Goal: Task Accomplishment & Management: Complete application form

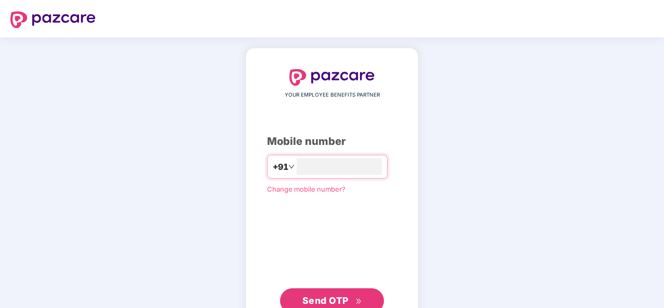
type input "**********"
click at [327, 301] on span "Send OTP" at bounding box center [325, 300] width 46 height 11
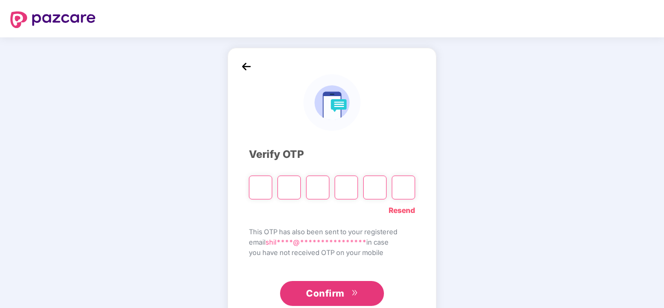
type input "*"
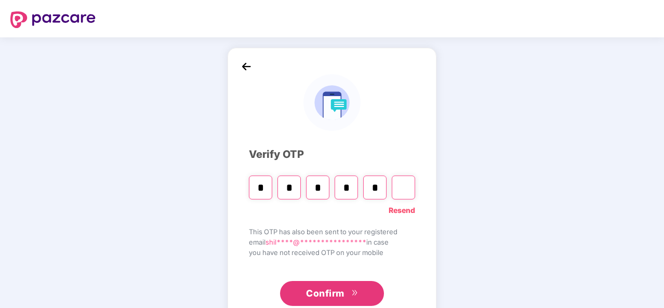
type input "*"
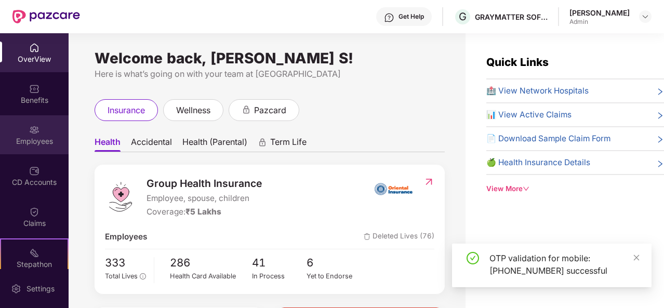
click at [36, 130] on img at bounding box center [34, 130] width 10 height 10
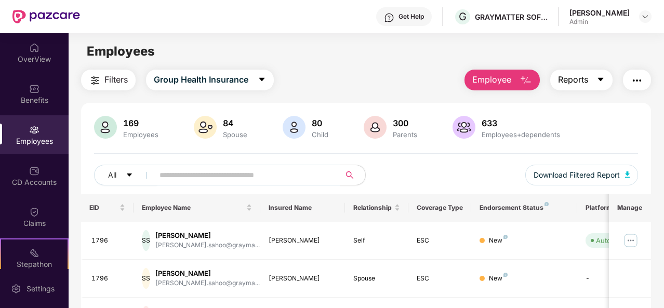
click at [586, 77] on span "Reports" at bounding box center [573, 79] width 30 height 13
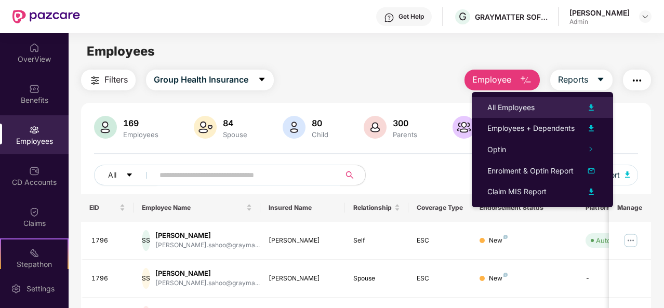
click at [591, 109] on img at bounding box center [591, 107] width 12 height 12
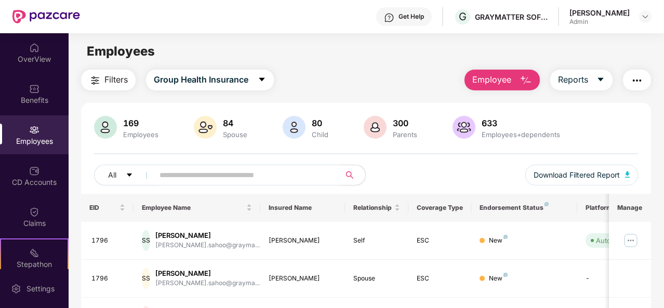
click at [634, 78] on img "button" at bounding box center [637, 80] width 12 height 12
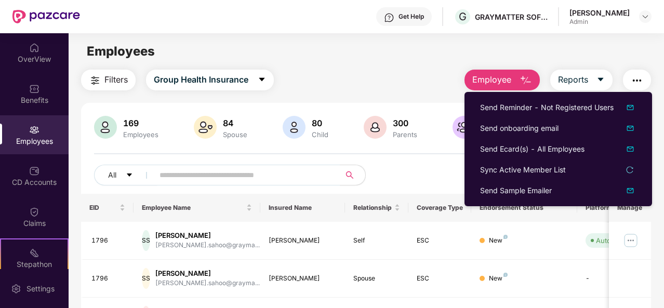
click at [582, 62] on main "Employees Filters Group Health Insurance Employee Reports 169 Employees 84 Spou…" at bounding box center [366, 187] width 595 height 308
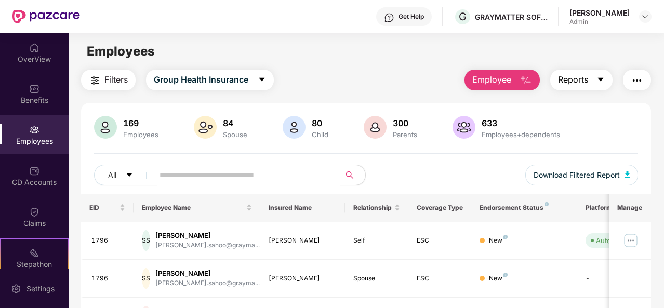
click at [586, 85] on span "Reports" at bounding box center [573, 79] width 30 height 13
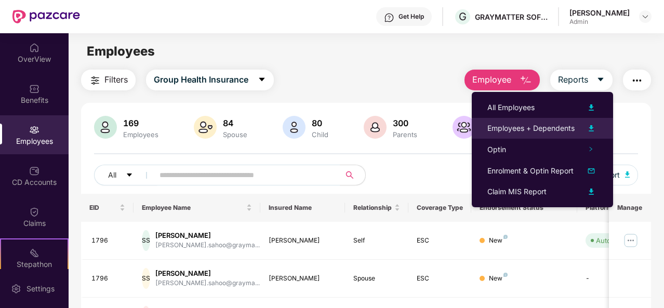
click at [562, 125] on div "Employees + Dependents" at bounding box center [530, 128] width 87 height 11
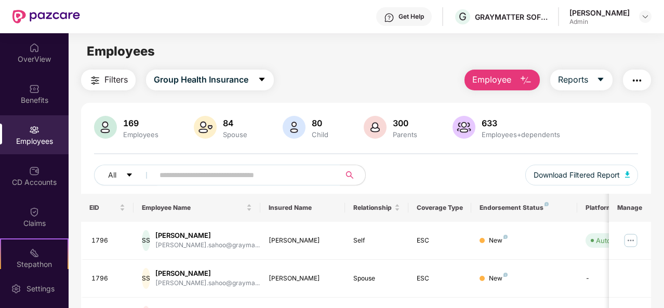
click at [515, 73] on button "Employee" at bounding box center [501, 80] width 75 height 21
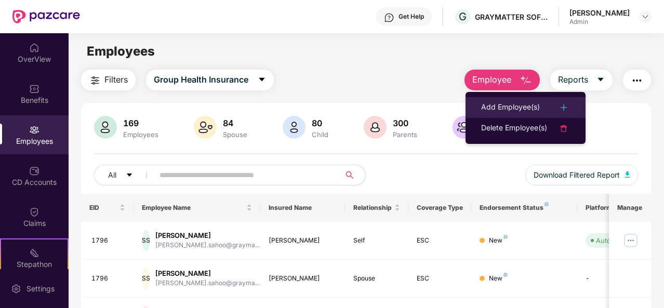
click at [525, 108] on div "Add Employee(s)" at bounding box center [510, 107] width 59 height 12
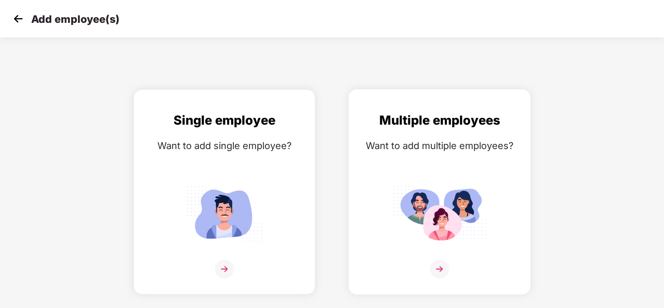
click at [439, 264] on img at bounding box center [439, 269] width 19 height 19
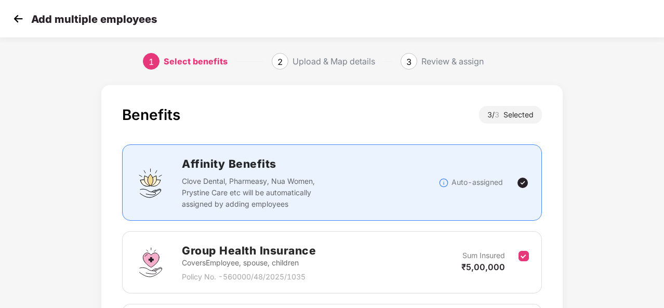
scroll to position [220, 0]
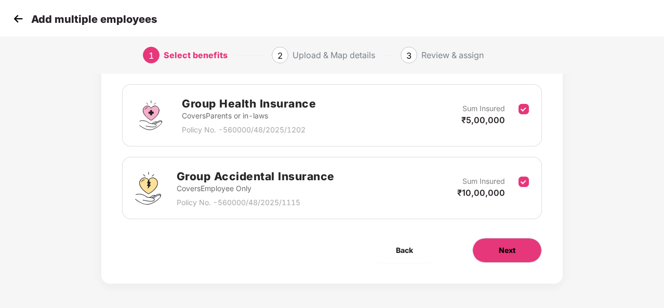
click at [500, 250] on span "Next" at bounding box center [507, 250] width 17 height 11
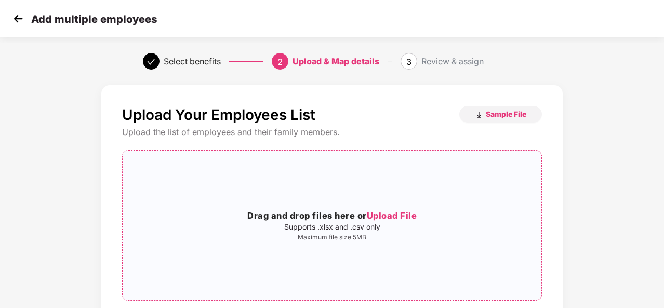
click at [387, 211] on span "Upload File" at bounding box center [392, 215] width 50 height 10
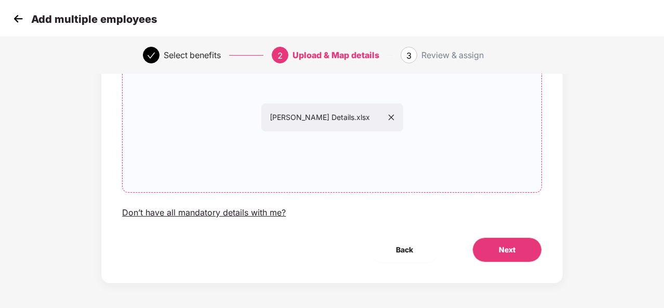
scroll to position [109, 0]
click at [502, 251] on span "Next" at bounding box center [507, 248] width 17 height 11
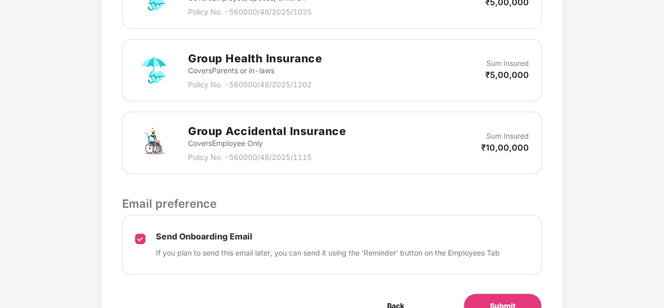
scroll to position [426, 0]
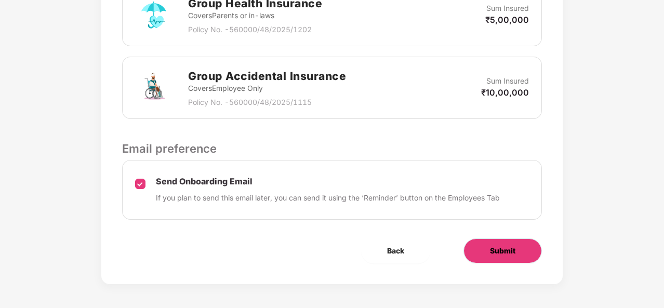
click at [488, 248] on button "Submit" at bounding box center [502, 250] width 78 height 25
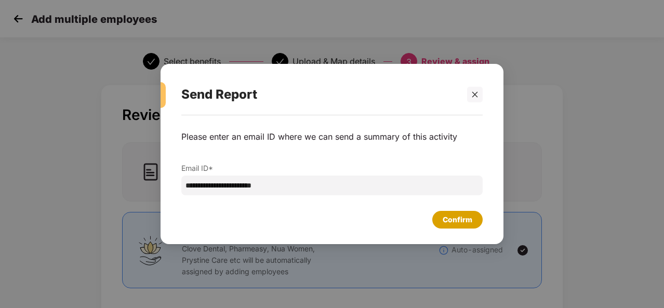
click at [452, 220] on div "Confirm" at bounding box center [458, 219] width 30 height 11
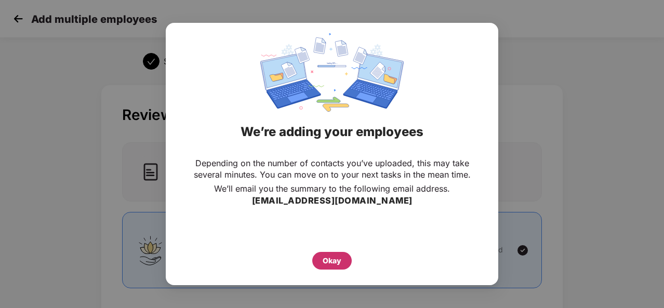
click at [332, 257] on div "Okay" at bounding box center [332, 260] width 19 height 11
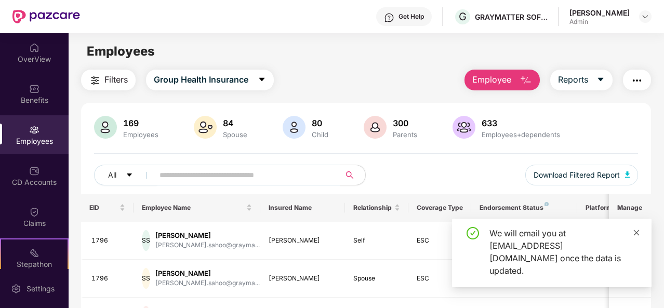
click at [637, 236] on icon "close" at bounding box center [636, 232] width 7 height 7
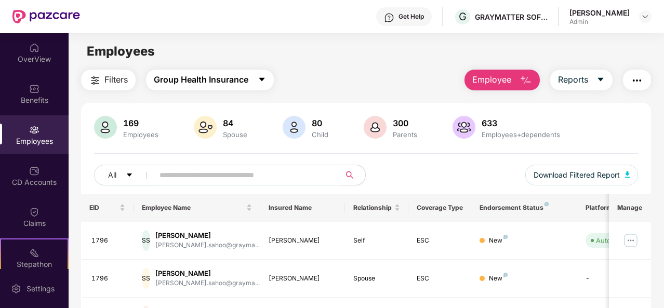
click at [268, 81] on button "Group Health Insurance" at bounding box center [210, 80] width 128 height 21
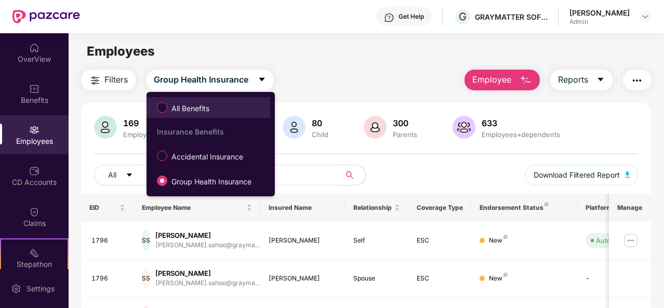
click at [203, 109] on span "All Benefits" at bounding box center [190, 108] width 46 height 11
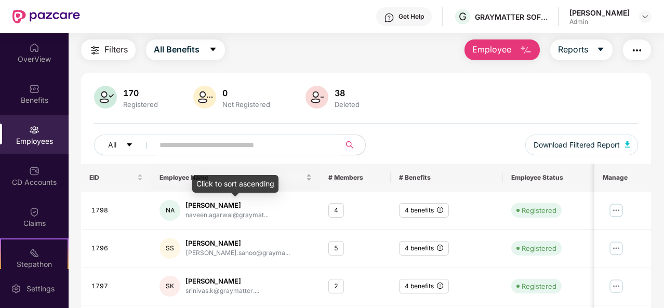
scroll to position [52, 0]
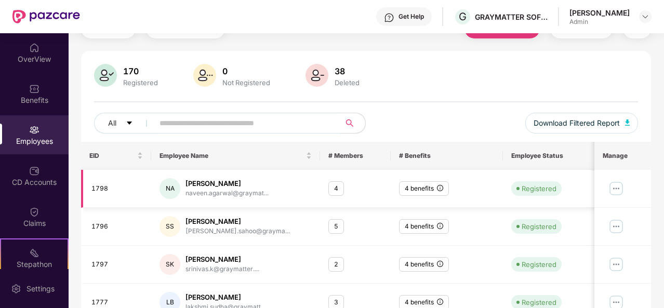
click at [617, 186] on img at bounding box center [616, 188] width 17 height 17
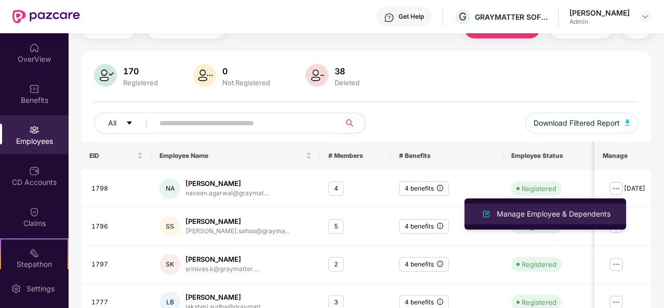
click at [506, 212] on div "Manage Employee & Dependents" at bounding box center [554, 213] width 118 height 11
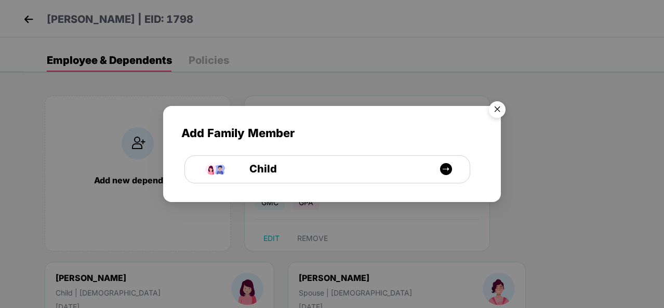
click at [493, 107] on img "Close" at bounding box center [497, 111] width 29 height 29
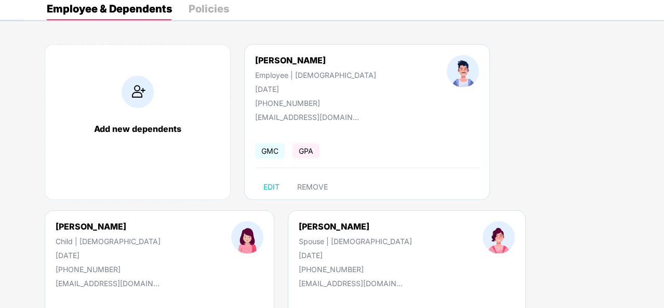
scroll to position [0, 0]
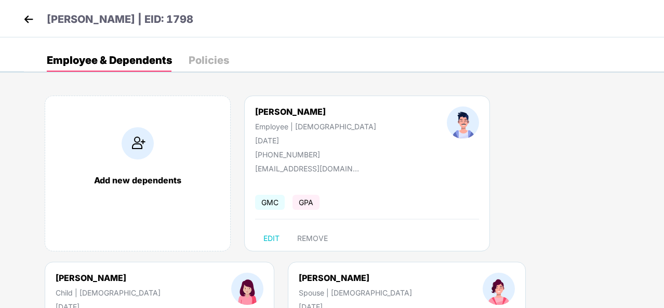
click at [28, 16] on img at bounding box center [29, 19] width 16 height 16
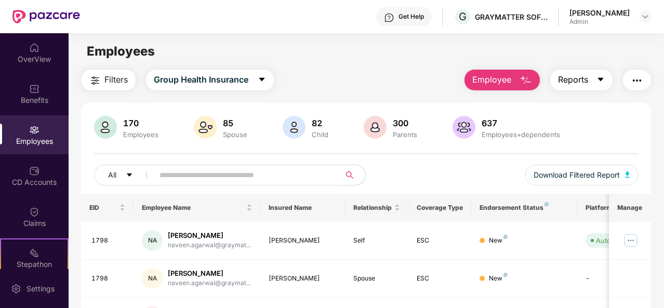
click at [575, 78] on span "Reports" at bounding box center [573, 79] width 30 height 13
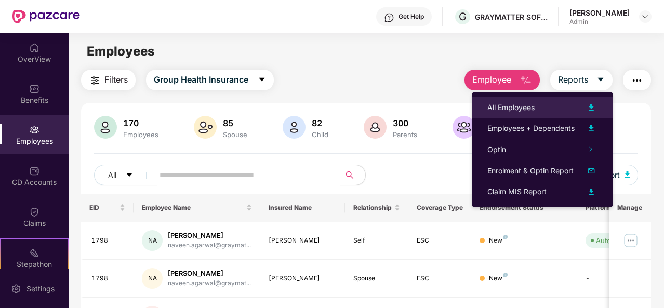
click at [532, 103] on div "All Employees" at bounding box center [510, 107] width 47 height 11
